Goal: Task Accomplishment & Management: Complete application form

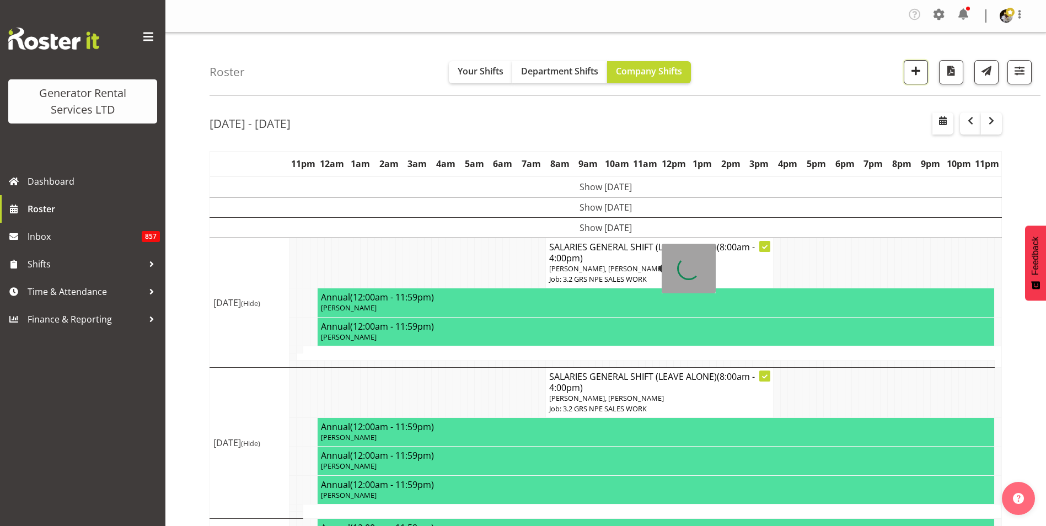
click at [918, 66] on span "button" at bounding box center [916, 70] width 14 height 14
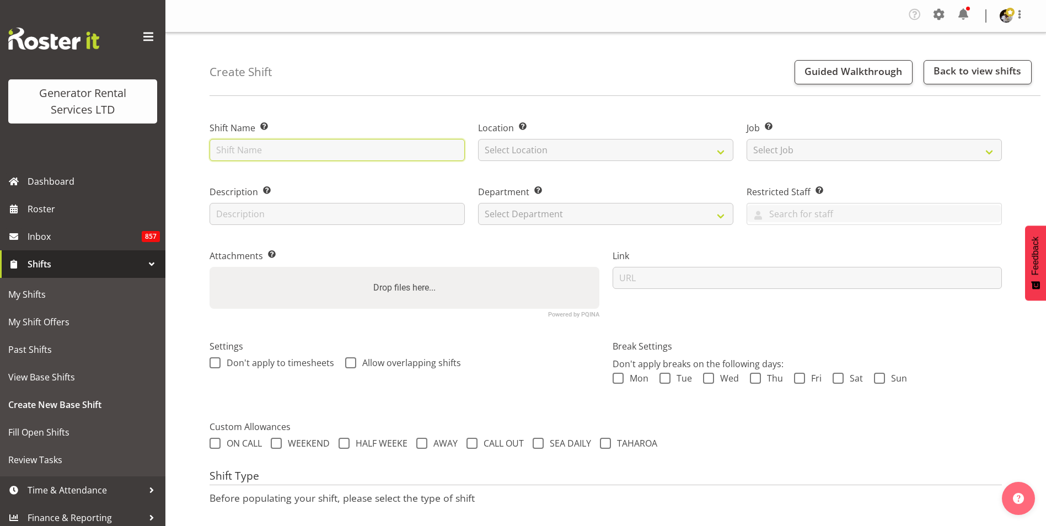
click at [273, 154] on input "text" at bounding box center [337, 150] width 255 height 22
type input "Chilled events"
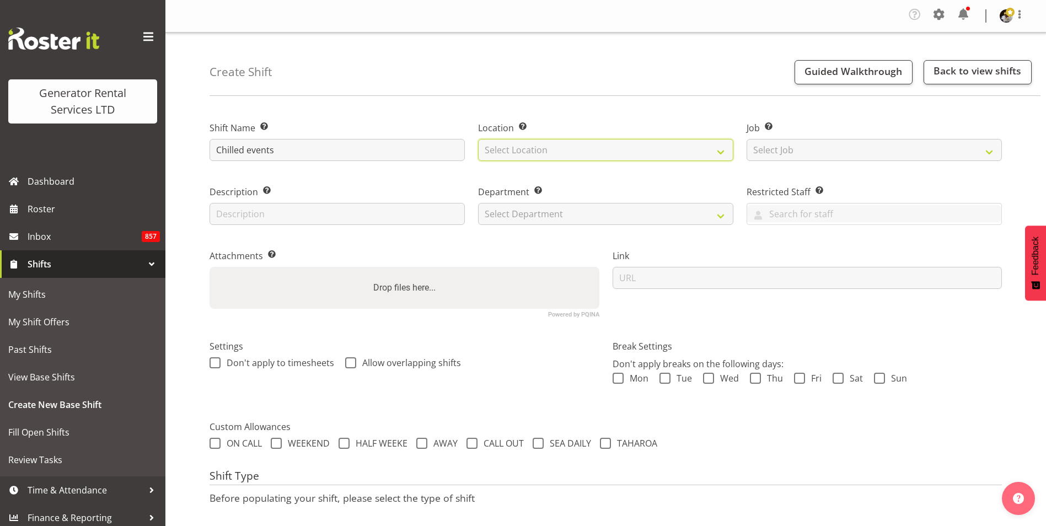
drag, startPoint x: 576, startPoint y: 152, endPoint x: 561, endPoint y: 162, distance: 18.2
click at [576, 152] on select "Select Location GRS [GEOGRAPHIC_DATA] [GEOGRAPHIC_DATA] [GEOGRAPHIC_DATA] [GEOG…" at bounding box center [605, 150] width 255 height 22
select select "30"
click at [478, 139] on select "Select Location GRS [GEOGRAPHIC_DATA] [GEOGRAPHIC_DATA] [GEOGRAPHIC_DATA] [GEOG…" at bounding box center [605, 150] width 255 height 22
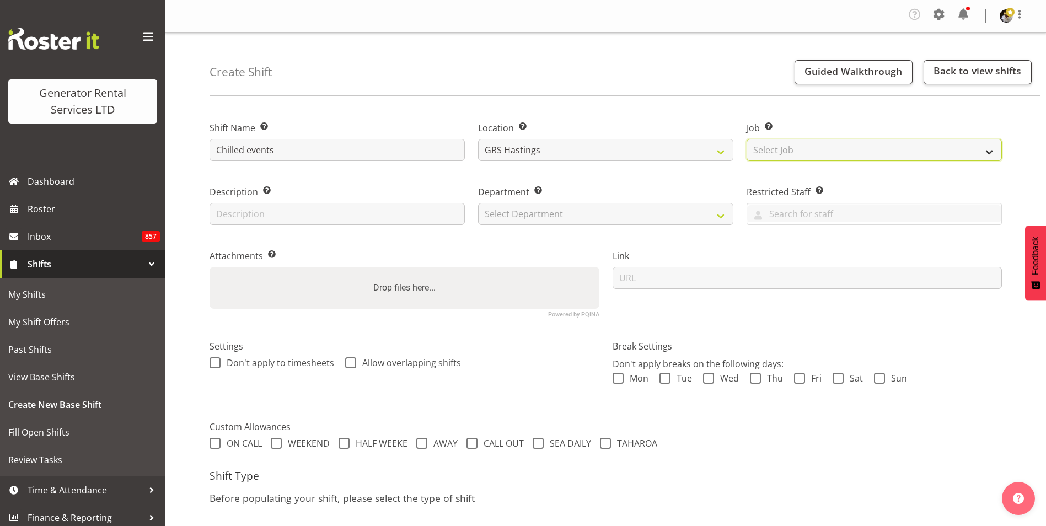
click at [800, 142] on select "Select Job Create new job 1.1 GRS AKL RENTALS 1.1 GRS AKL RENTALS AC 1.1 GRS AK…" at bounding box center [874, 150] width 255 height 22
select select "880"
click at [747, 139] on select "Select Job Create new job 1.1 GRS AKL RENTALS 1.1 GRS AKL RENTALS AC 1.1 GRS AK…" at bounding box center [874, 150] width 255 height 22
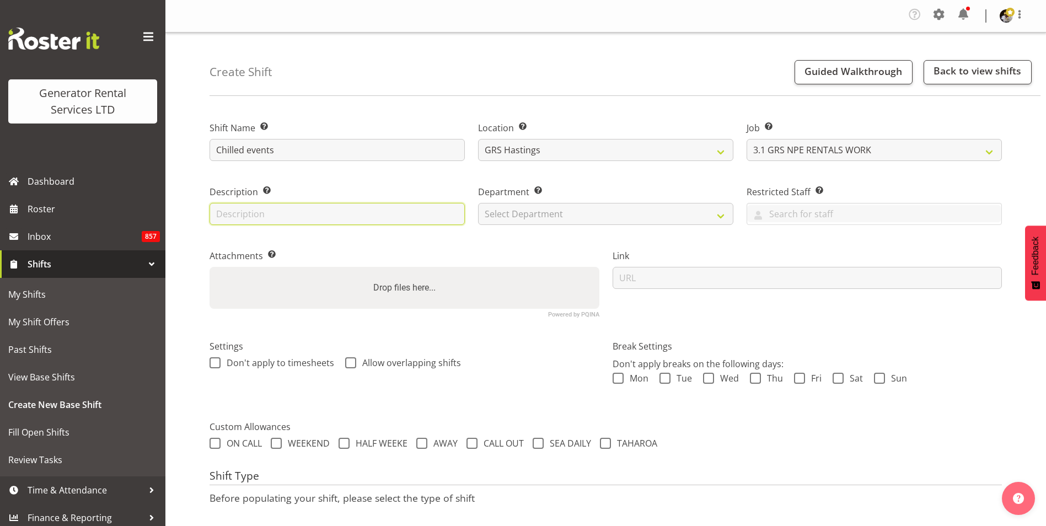
click at [311, 214] on input "text" at bounding box center [337, 214] width 255 height 22
type input "Unload Booths with Hiab"
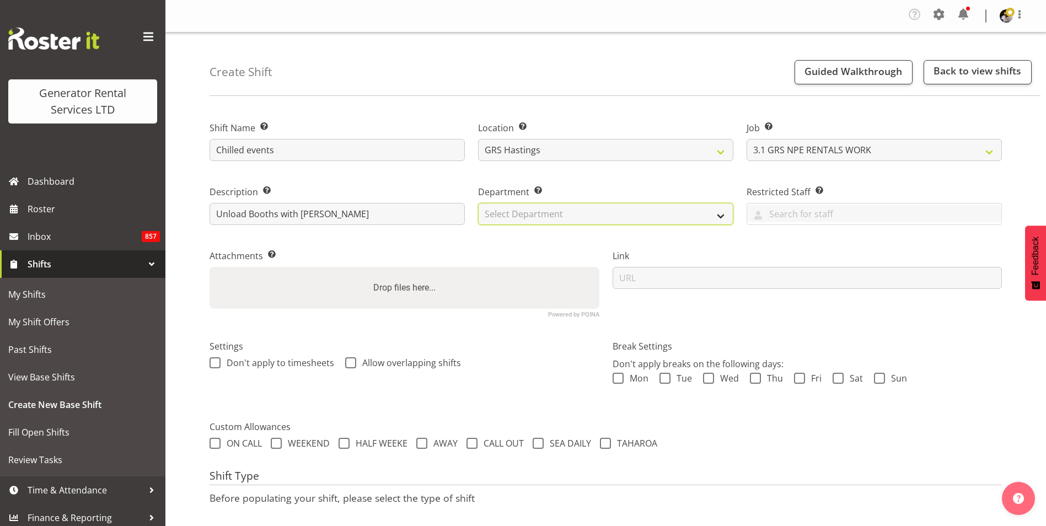
click at [539, 214] on select "Select Department GRS HIRE HST GRS HIRE AKL GRS HIRE TGA GRS HIRE HST GRS SALES…" at bounding box center [605, 214] width 255 height 22
select select "22"
click at [478, 203] on select "Select Department GRS HIRE HST GRS HIRE AKL GRS HIRE TGA GRS HIRE HST GRS SALES…" at bounding box center [605, 214] width 255 height 22
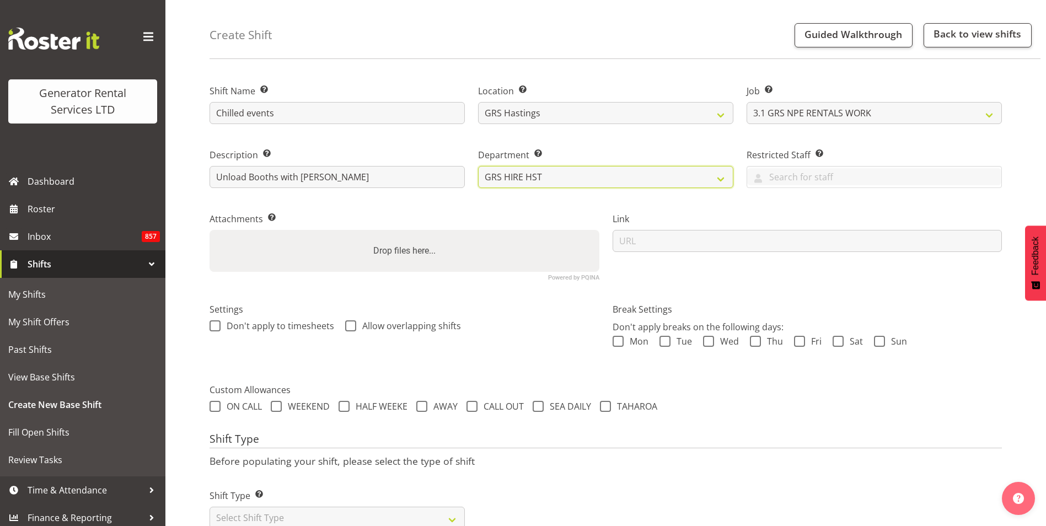
scroll to position [74, 0]
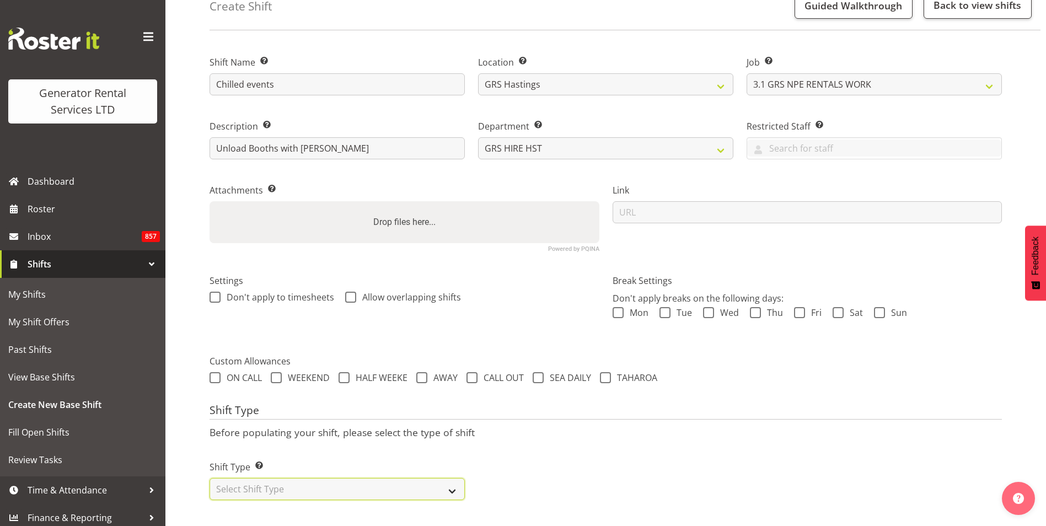
click at [265, 482] on select "Select Shift Type One Off Shift Recurring Shift Rotating Shift" at bounding box center [337, 489] width 255 height 22
select select "one_off"
click at [210, 478] on select "Select Shift Type One Off Shift Recurring Shift Rotating Shift" at bounding box center [337, 489] width 255 height 22
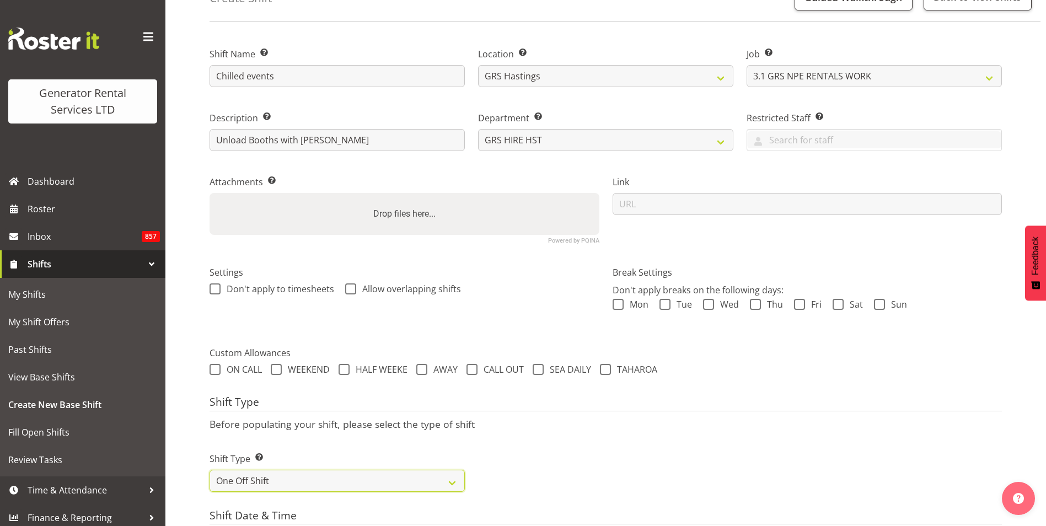
scroll to position [184, 0]
